Goal: Transaction & Acquisition: Purchase product/service

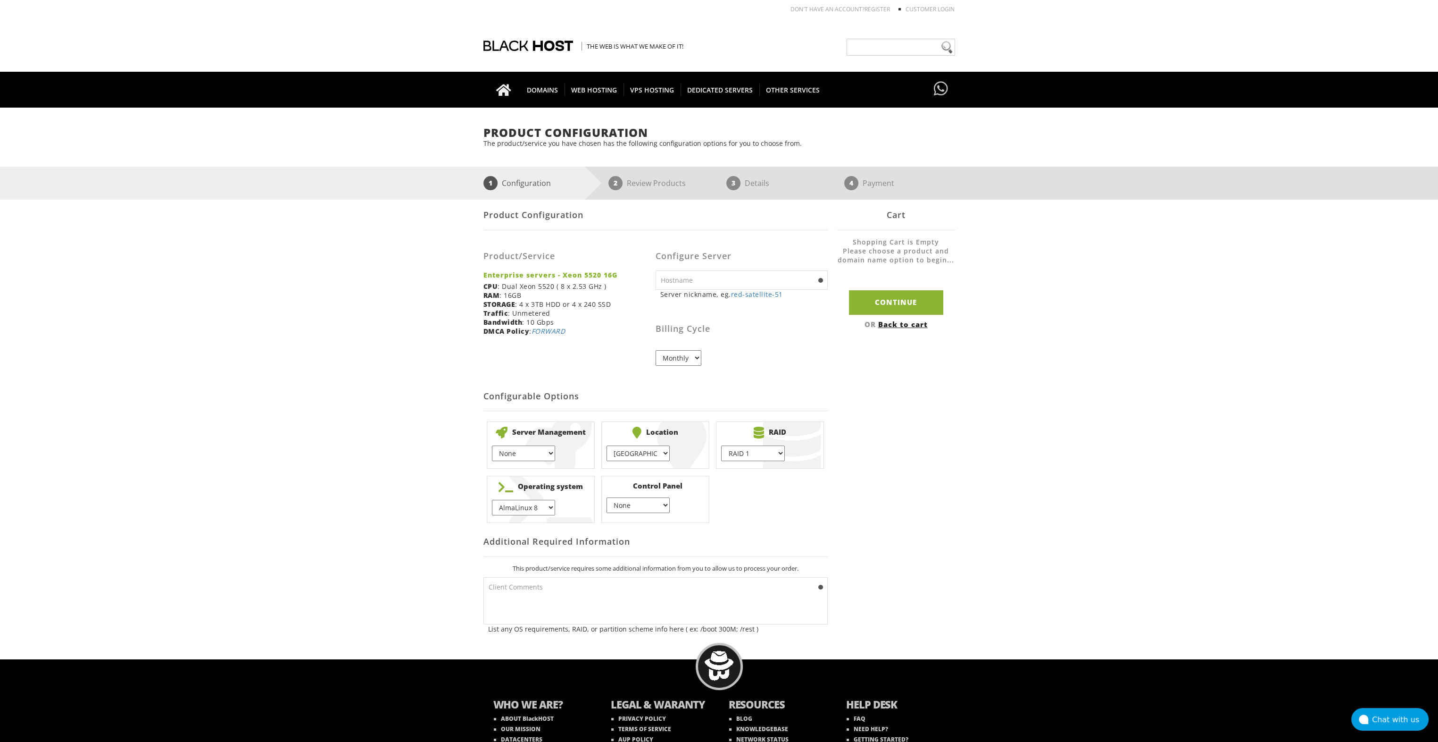
click at [547, 452] on select "None } 1 hour } 2 hours }" at bounding box center [523, 453] width 63 height 16
click at [442, 411] on div "Product Configuration The product/service you have chosen has the following con…" at bounding box center [719, 383] width 1438 height 514
click at [664, 454] on select "[GEOGRAPHIC_DATA] } [GEOGRAPHIC_DATA] } [GEOGRAPHIC_DATA] } [GEOGRAPHIC_DATA] }…" at bounding box center [638, 453] width 63 height 16
select select "1183"
click at [607, 445] on select "[GEOGRAPHIC_DATA] } [GEOGRAPHIC_DATA] } [GEOGRAPHIC_DATA] } [GEOGRAPHIC_DATA] }…" at bounding box center [638, 453] width 63 height 16
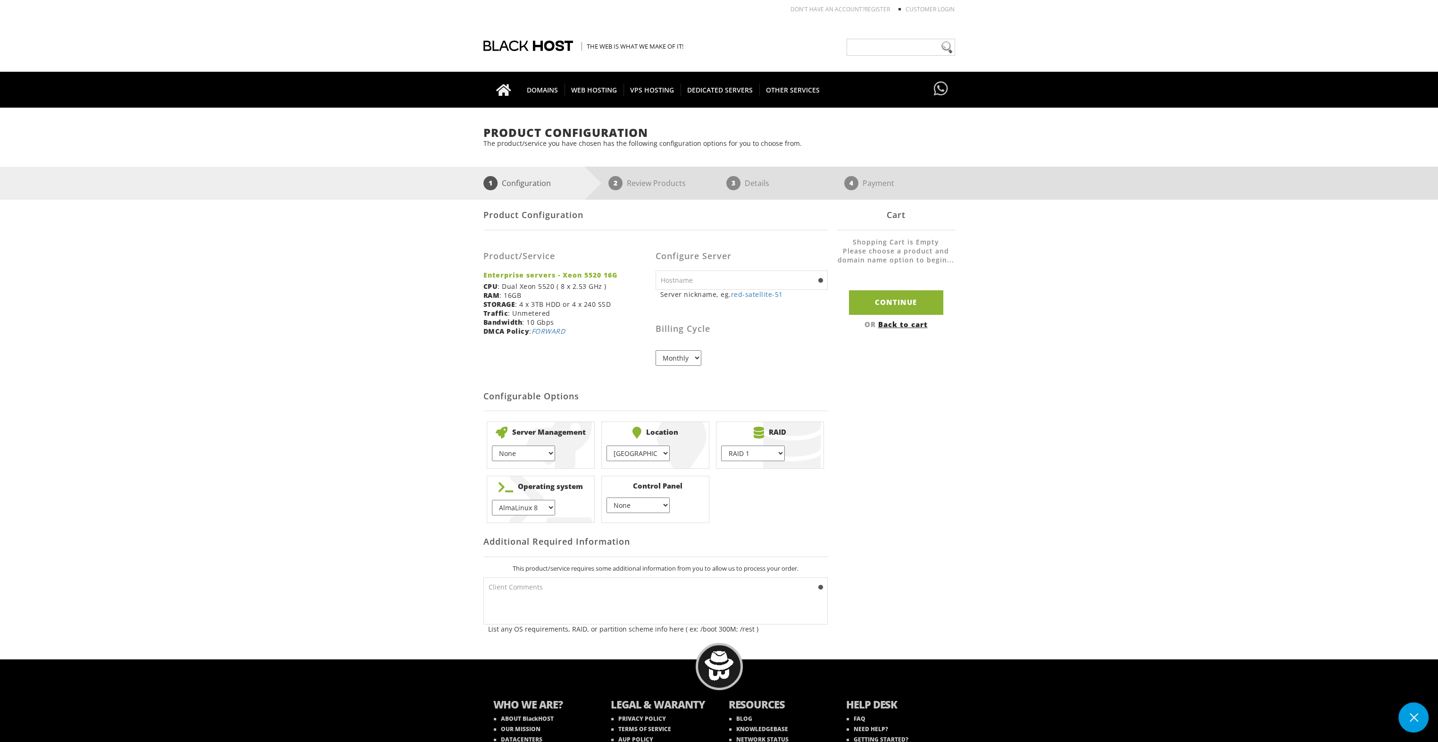
click at [548, 507] on select "AlmaLinux 8 } AlmaLinux 9 } AlmaLinux 10 } Rocky Linux 8 } Rocky Linux 9 } Cent…" at bounding box center [523, 508] width 63 height 16
click at [442, 507] on div "Product Configuration The product/service you have chosen has the following con…" at bounding box center [719, 383] width 1438 height 514
click at [665, 506] on select "None } Virtualmin } Cpanel } DirectAdmin }" at bounding box center [638, 505] width 63 height 16
click at [607, 497] on select "None } Virtualmin } Cpanel } DirectAdmin }" at bounding box center [638, 505] width 63 height 16
click at [666, 503] on select "None } Virtualmin } Cpanel } DirectAdmin }" at bounding box center [638, 505] width 63 height 16
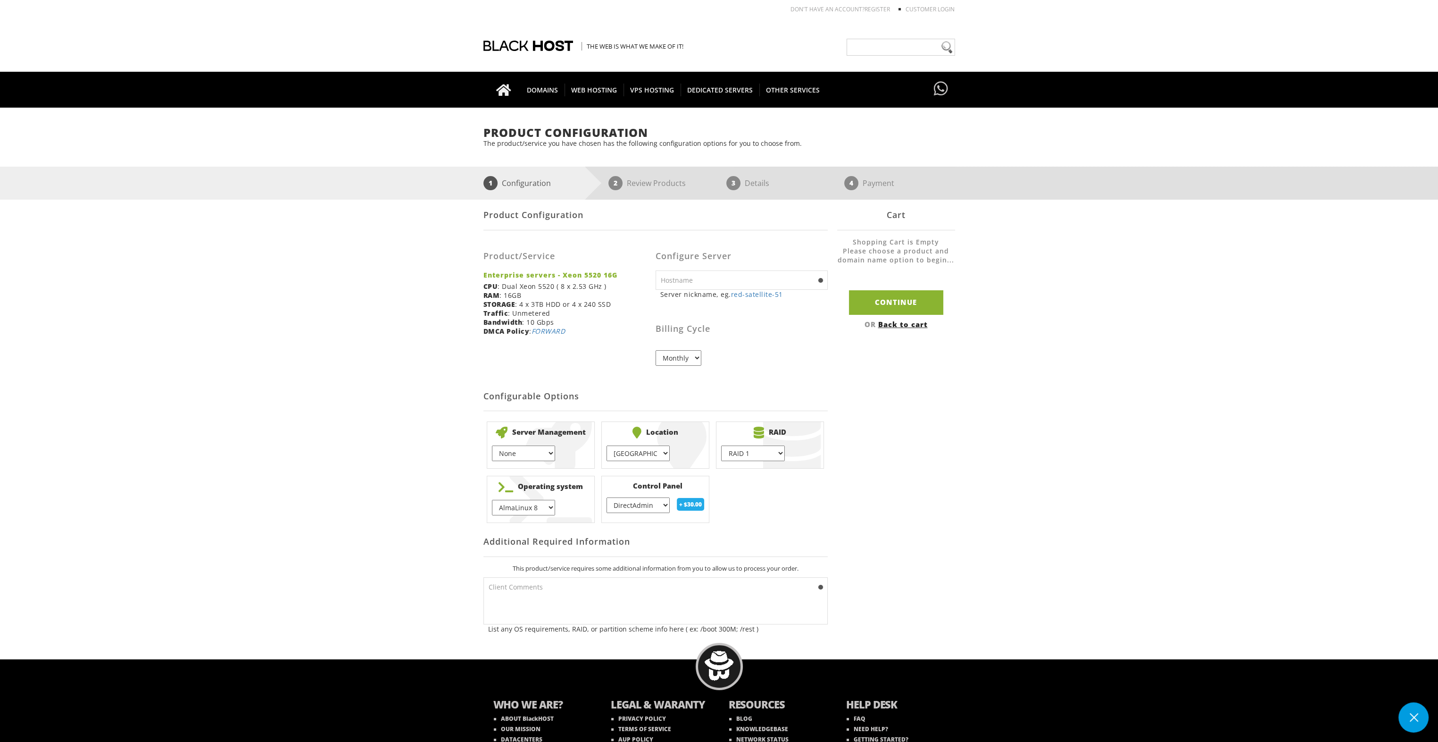
select select "255"
click at [607, 497] on select "None } Virtualmin } Cpanel } DirectAdmin }" at bounding box center [638, 505] width 63 height 16
click at [694, 359] on select "Monthly" at bounding box center [679, 358] width 46 height 16
click at [937, 89] on icon at bounding box center [941, 89] width 14 height 18
